Goal: Information Seeking & Learning: Learn about a topic

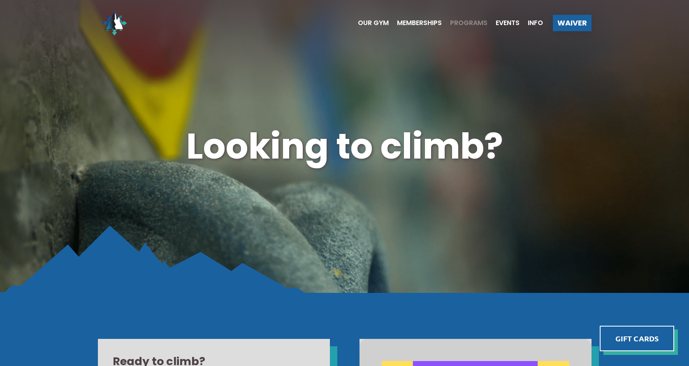
click at [460, 23] on span "Programs" at bounding box center [468, 23] width 37 height 7
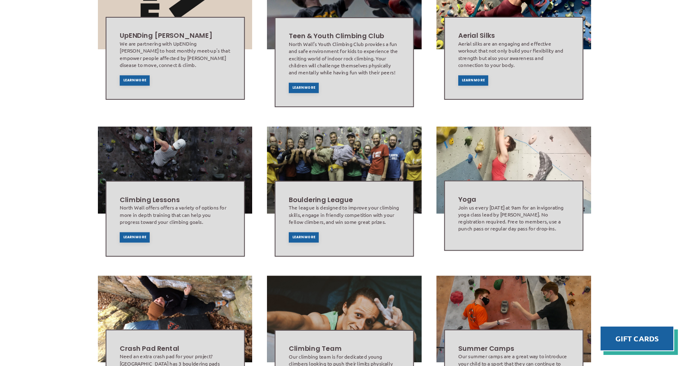
scroll to position [342, 0]
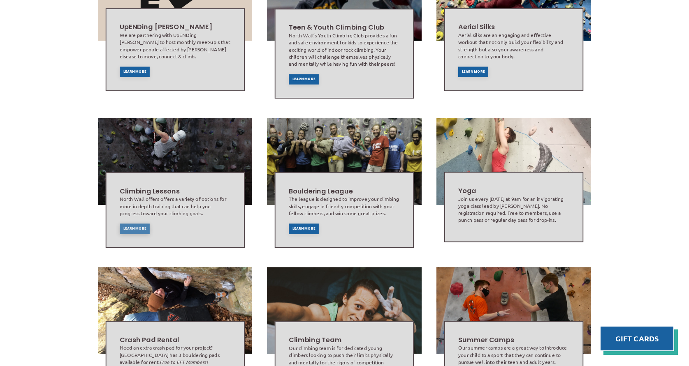
click at [127, 227] on span "Learn More" at bounding box center [134, 228] width 23 height 3
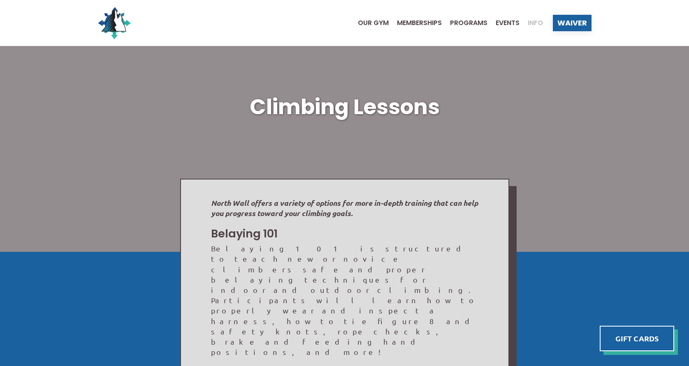
click at [533, 20] on span "Info" at bounding box center [534, 23] width 15 height 7
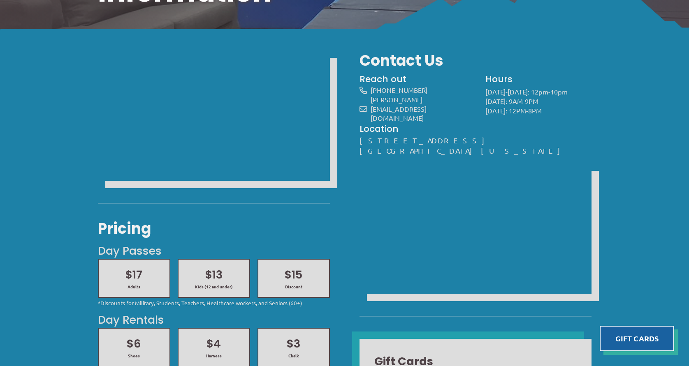
scroll to position [169, 0]
